Goal: Task Accomplishment & Management: Manage account settings

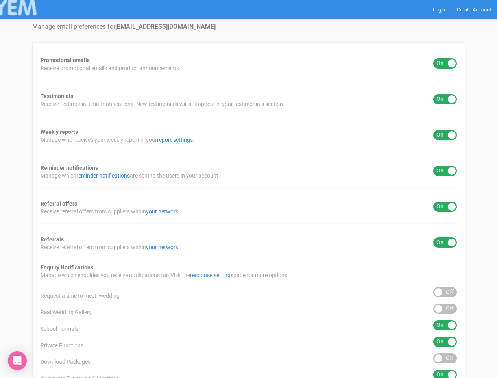
click at [248, 189] on div "Promotional emails ON OFF Receive promotional emails and product announcements.…" at bounding box center [248, 292] width 433 height 501
click at [445, 63] on div "ON OFF" at bounding box center [445, 63] width 24 height 10
click at [445, 99] on div "ON OFF" at bounding box center [445, 99] width 24 height 10
click at [445, 135] on div "ON OFF" at bounding box center [445, 135] width 24 height 10
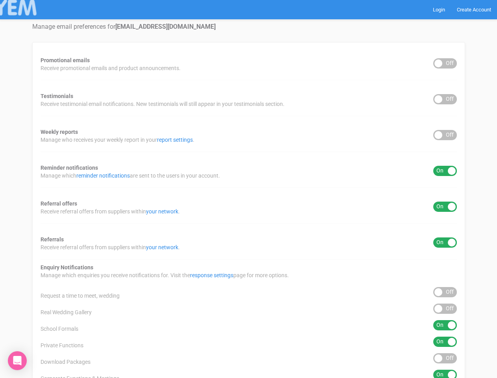
click at [445, 171] on div "ON OFF" at bounding box center [445, 171] width 24 height 10
click at [445, 207] on div "ON OFF" at bounding box center [445, 207] width 24 height 10
click at [445, 242] on div "ON OFF" at bounding box center [445, 242] width 24 height 10
click at [445, 292] on div "ON OFF" at bounding box center [445, 292] width 24 height 10
click at [445, 309] on div "ON OFF" at bounding box center [445, 308] width 24 height 10
